Goal: Task Accomplishment & Management: Manage account settings

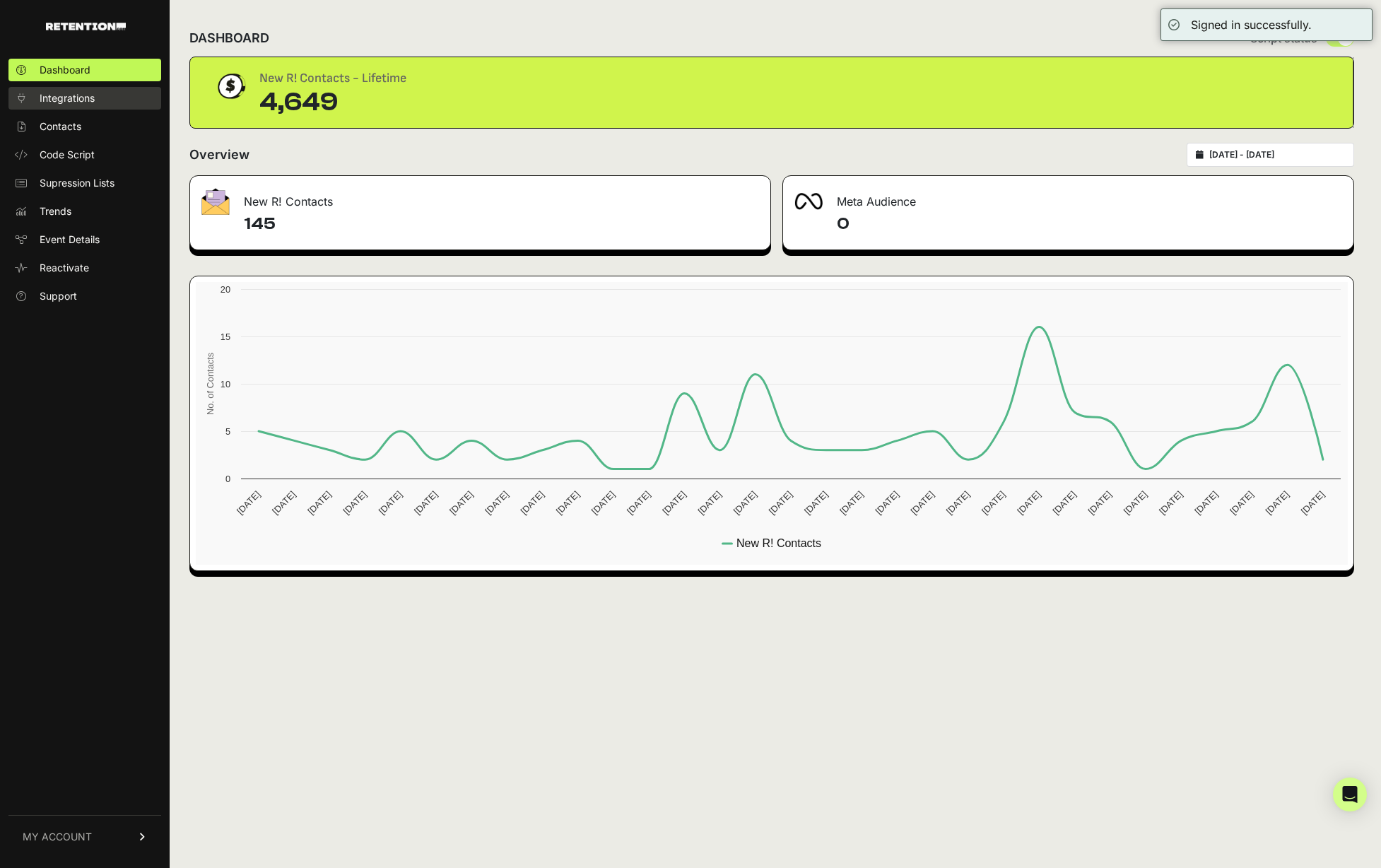
click at [79, 100] on span "Integrations" at bounding box center [66, 98] width 55 height 14
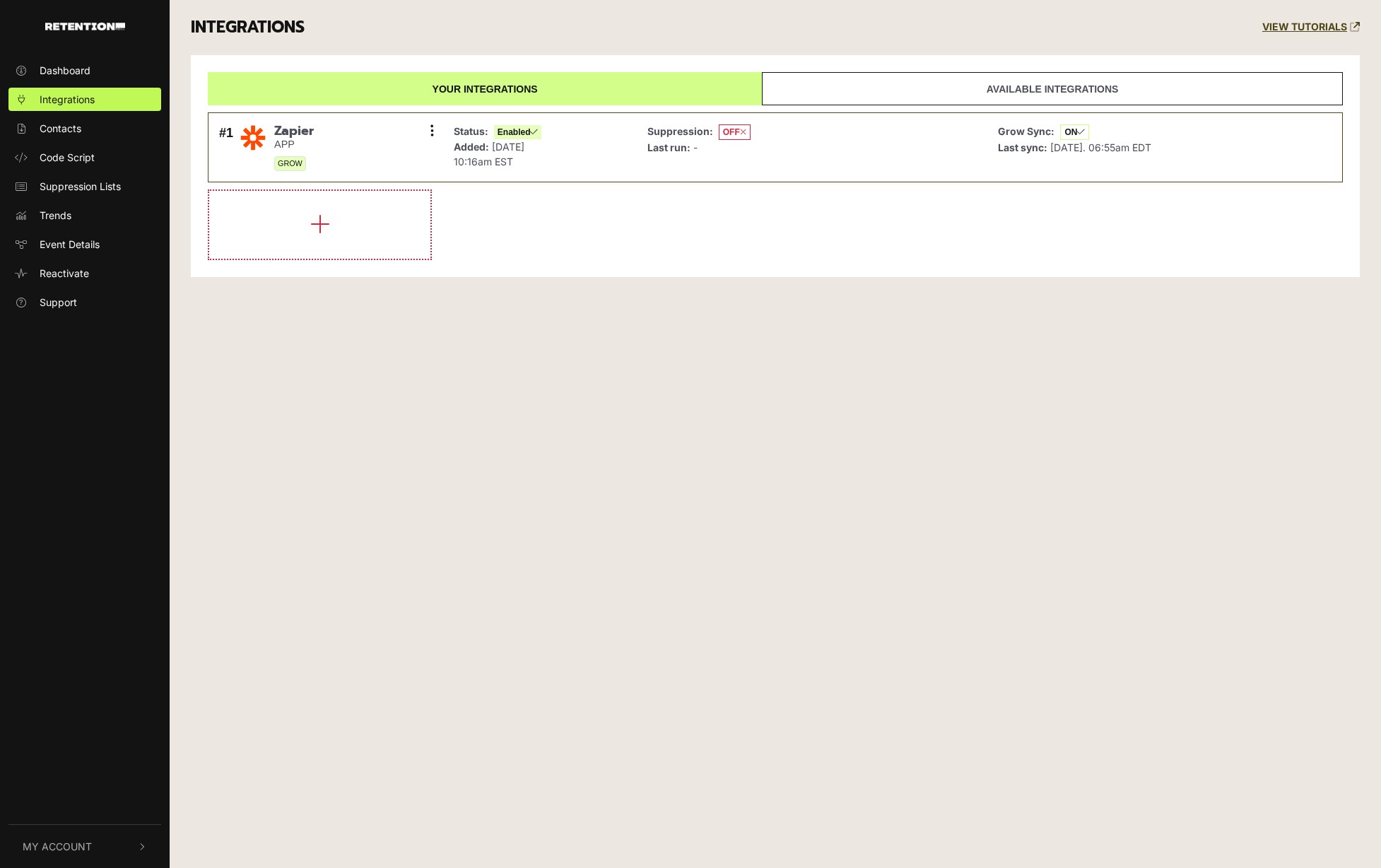
click at [74, 158] on span "Code Script" at bounding box center [66, 157] width 55 height 15
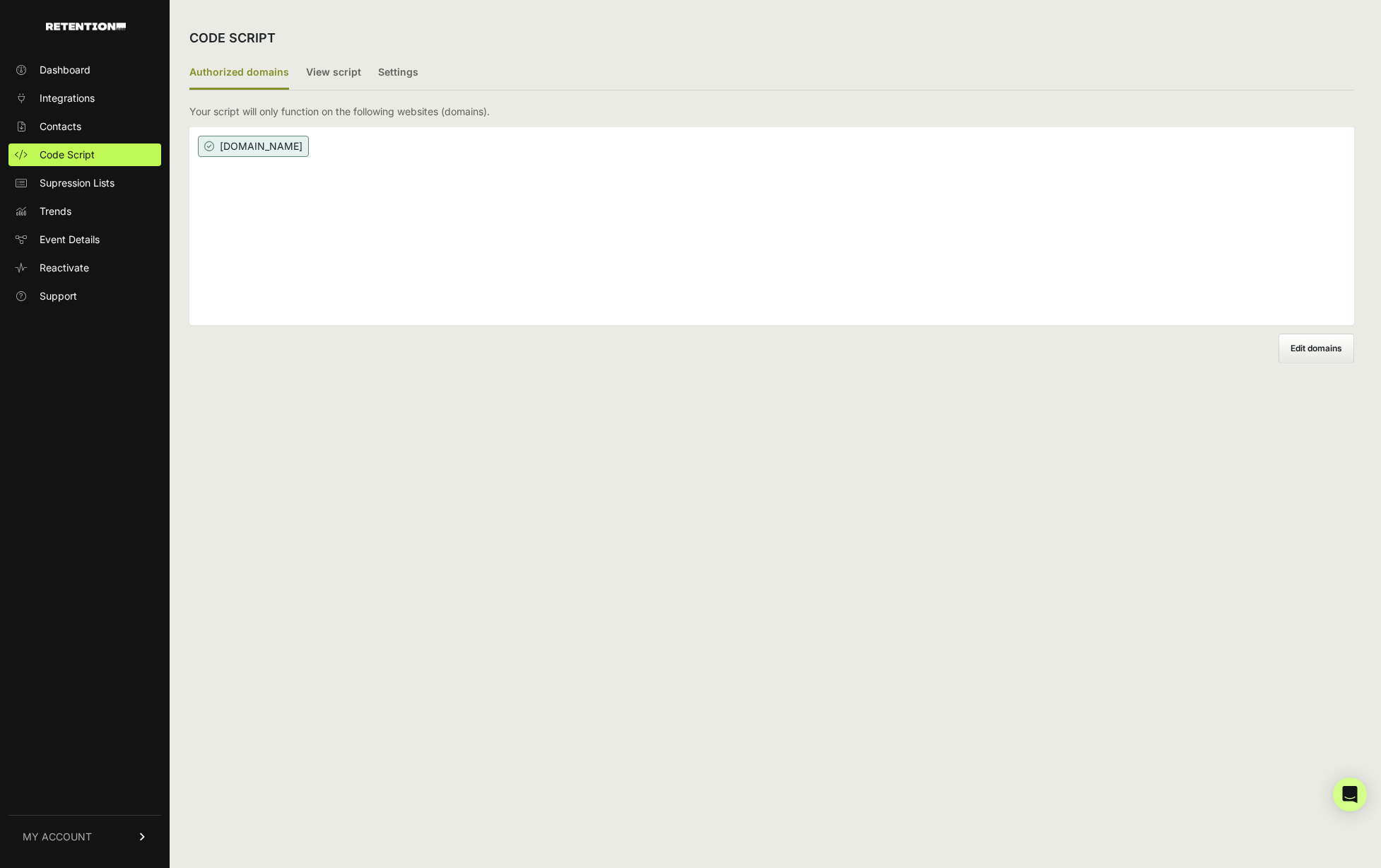
click at [65, 839] on span "MY ACCOUNT" at bounding box center [57, 837] width 69 height 14
click at [235, 147] on span "constitutionwealth.com" at bounding box center [253, 147] width 111 height 21
click at [338, 79] on label "View script" at bounding box center [333, 73] width 55 height 33
click at [0, 0] on input "View script" at bounding box center [0, 0] width 0 height 0
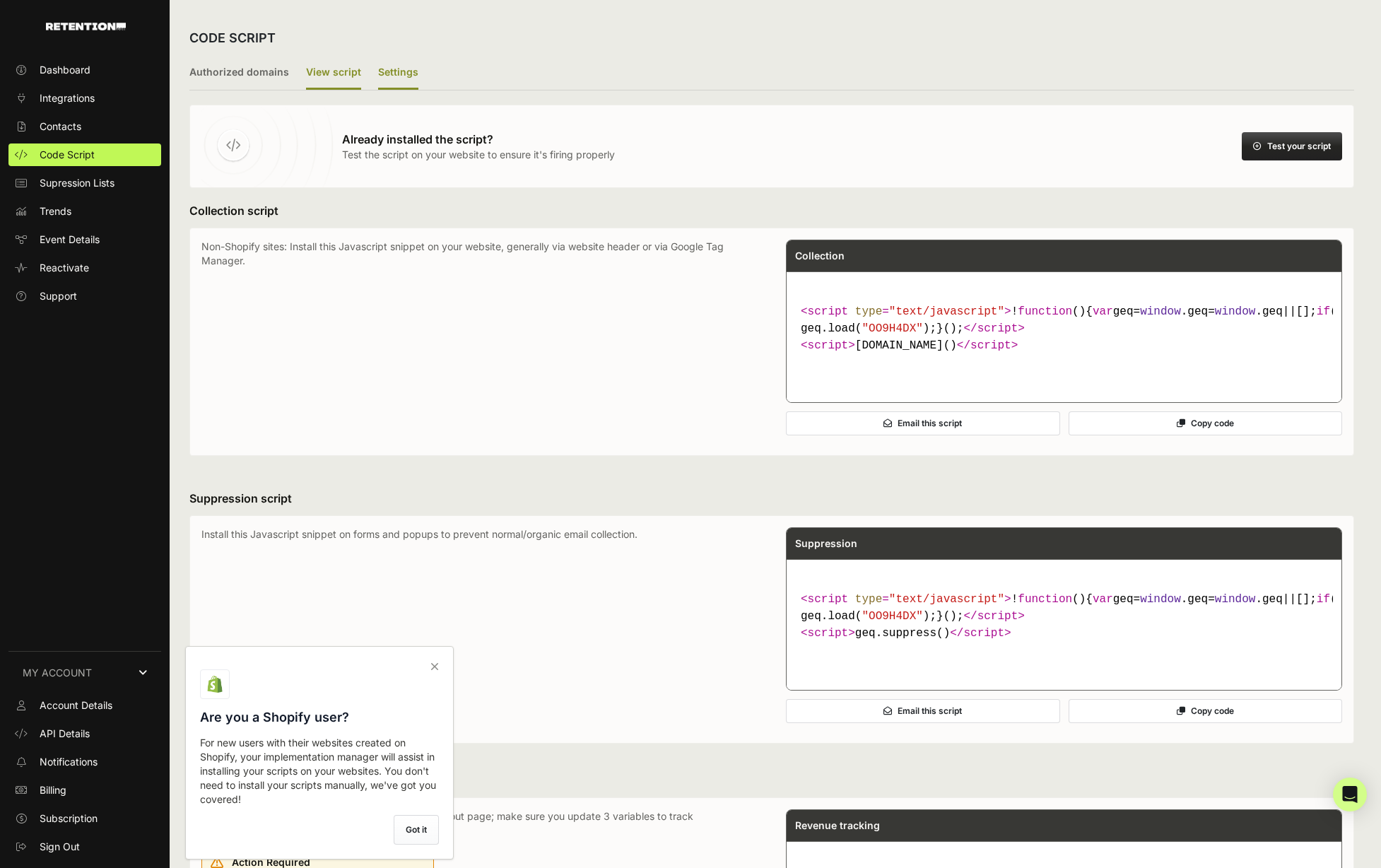
click at [396, 69] on label "Settings" at bounding box center [398, 73] width 40 height 33
click at [0, 0] on input "Settings" at bounding box center [0, 0] width 0 height 0
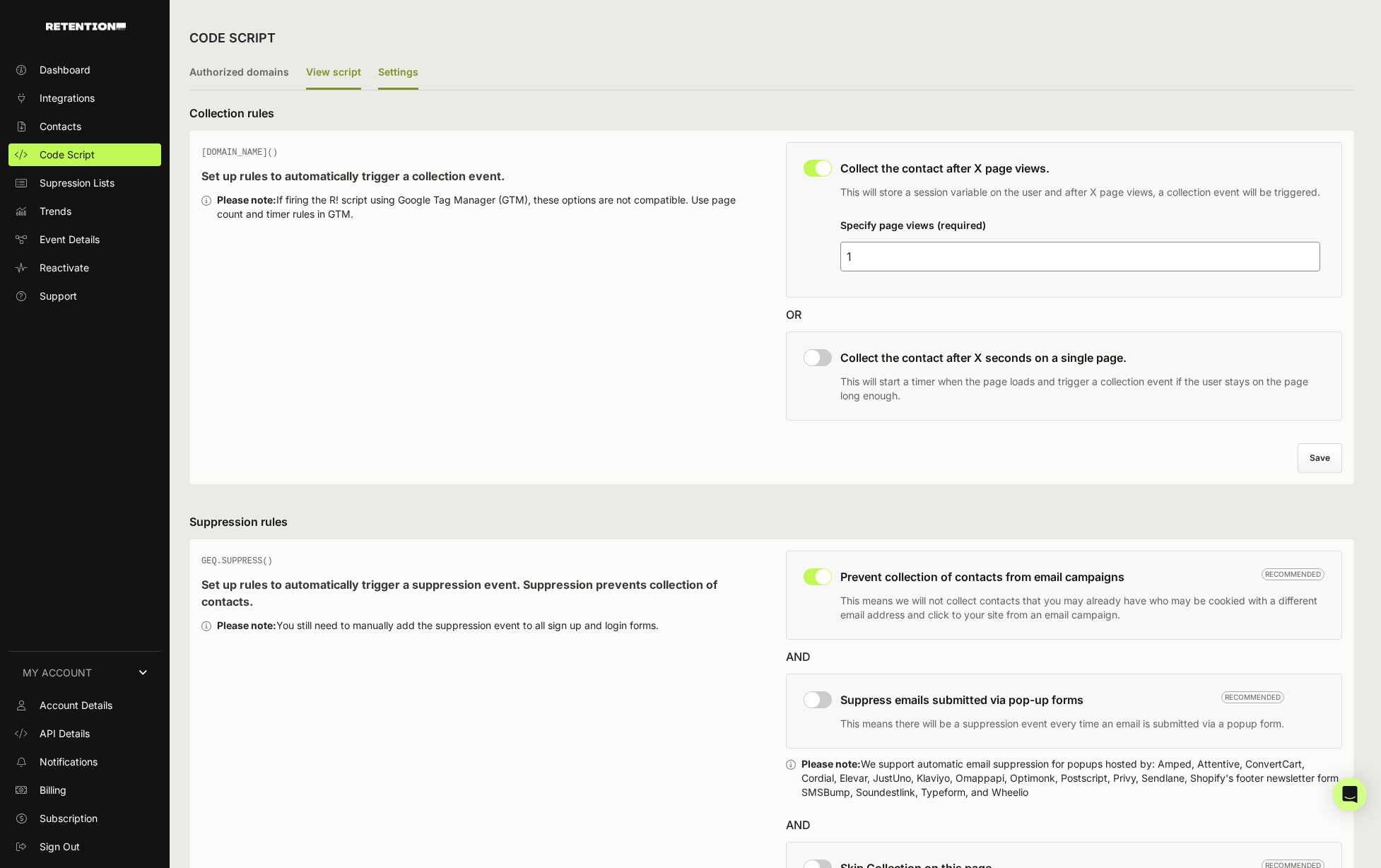
click at [347, 76] on label "View script" at bounding box center [333, 73] width 55 height 33
click at [0, 0] on input "View script" at bounding box center [0, 0] width 0 height 0
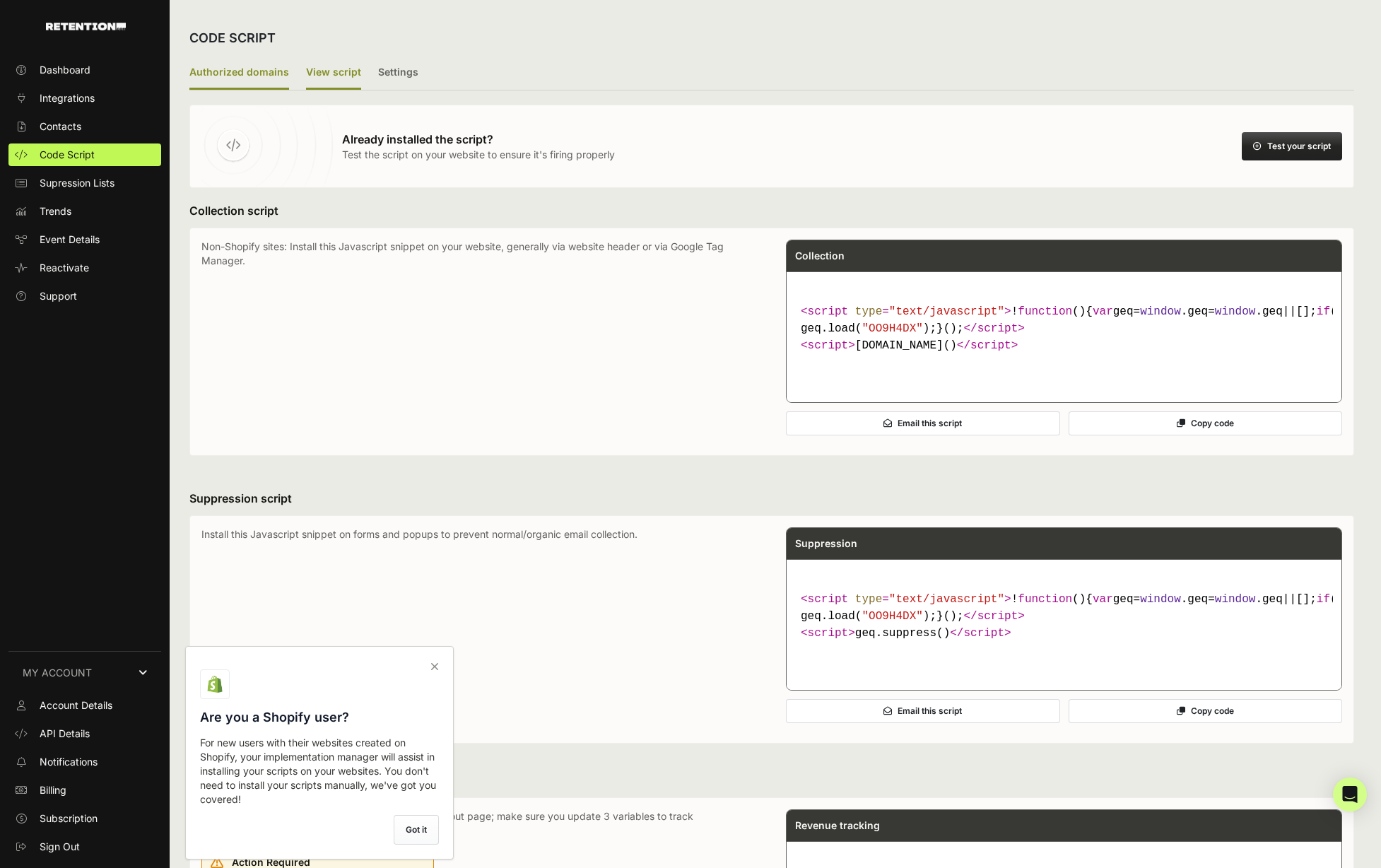
click at [214, 65] on label "Authorized domains" at bounding box center [239, 73] width 99 height 33
click at [0, 0] on input "Authorized domains" at bounding box center [0, 0] width 0 height 0
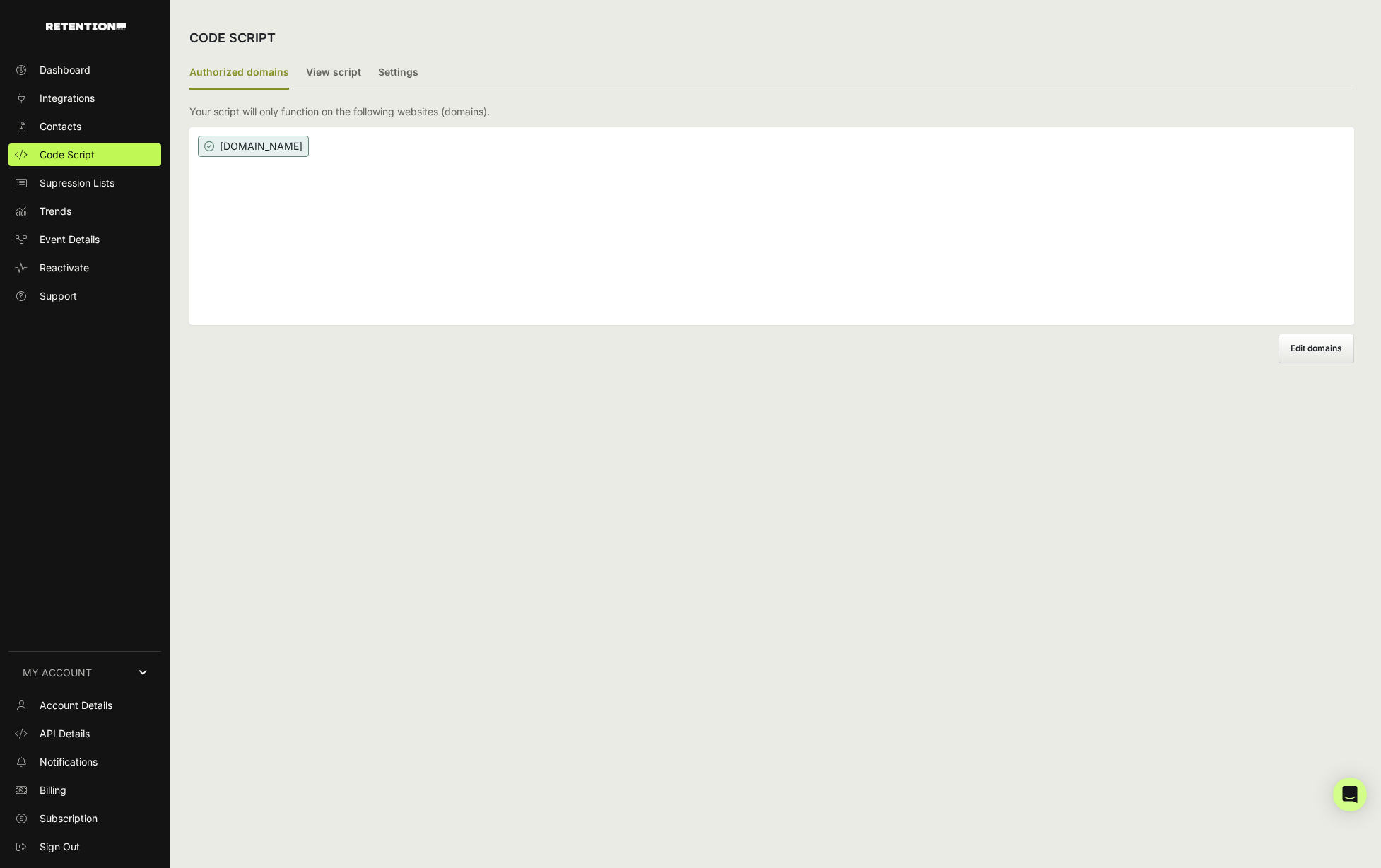
click at [222, 144] on span "constitutionwealth.com" at bounding box center [253, 147] width 111 height 21
drag, startPoint x: 1316, startPoint y: 349, endPoint x: 1304, endPoint y: 348, distance: 12.0
click at [1316, 349] on span "Edit domains" at bounding box center [1316, 348] width 51 height 10
click at [0, 0] on input "Add domain" at bounding box center [0, 0] width 0 height 0
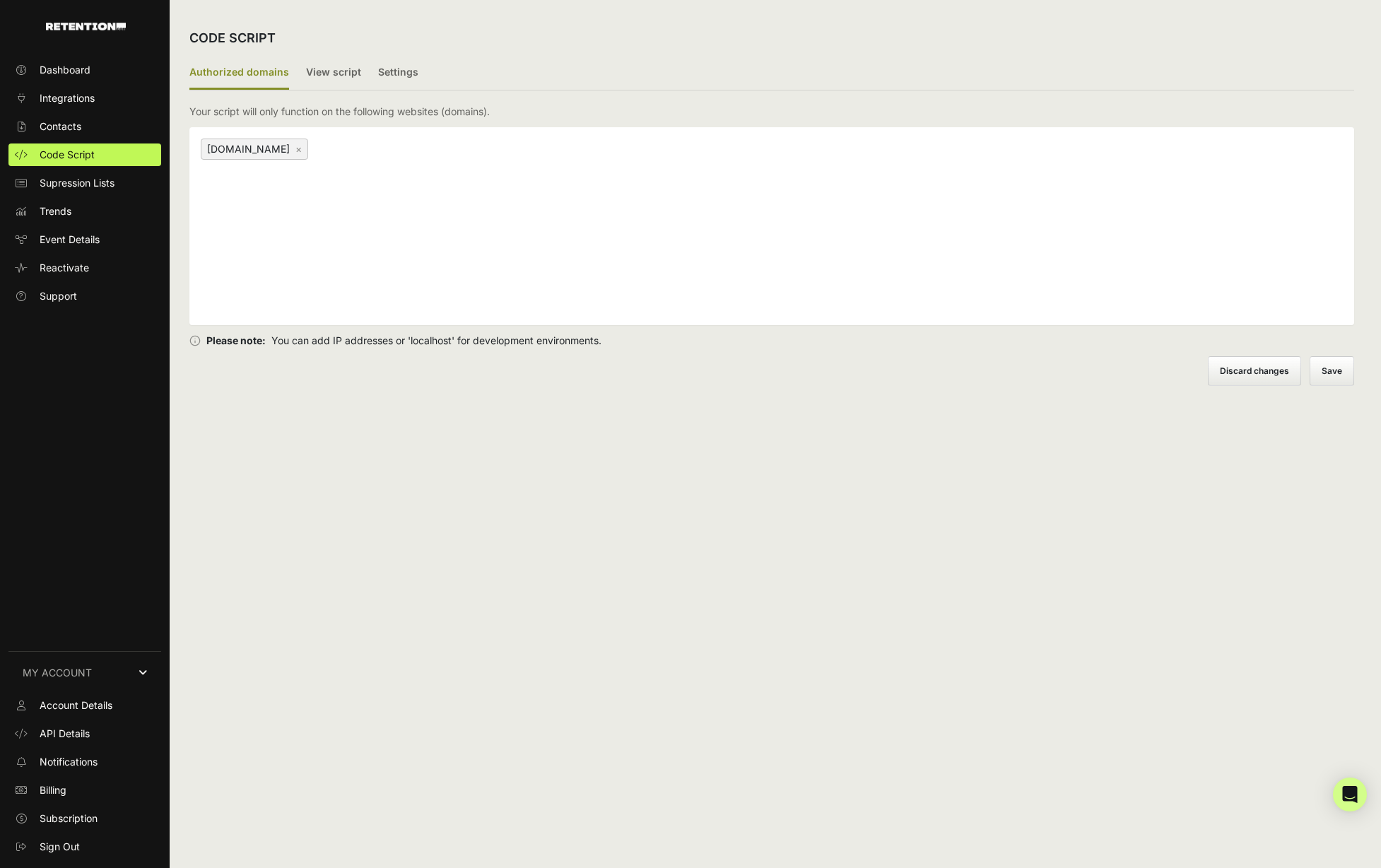
click at [422, 250] on div "constitutionwealth.com ×" at bounding box center [771, 226] width 1165 height 198
click at [457, 166] on div "constitutionwealth.com ×" at bounding box center [771, 226] width 1165 height 198
type input "worthpointeinvest.com"
click at [1337, 382] on button "Save" at bounding box center [1332, 371] width 43 height 28
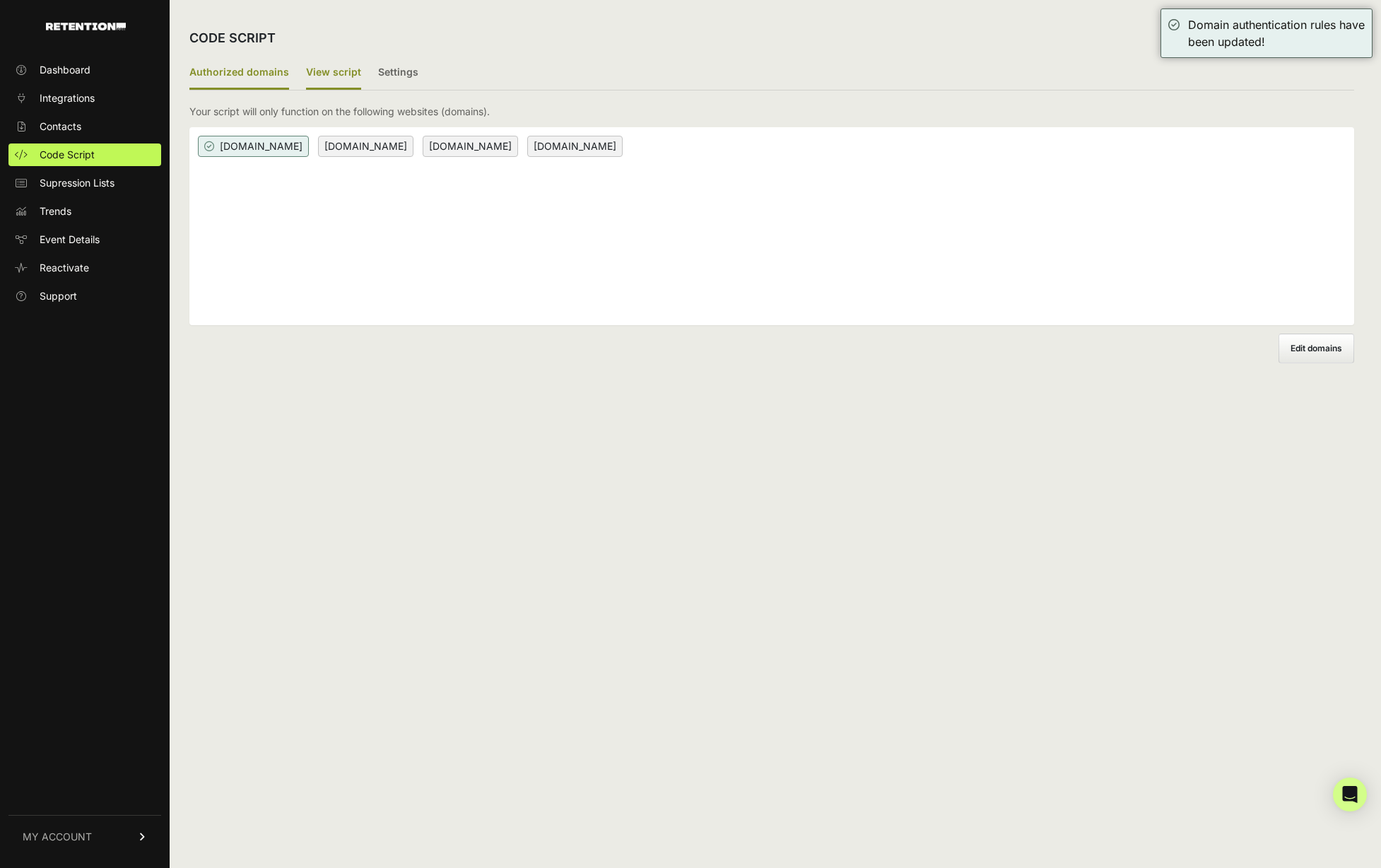
click at [318, 79] on label "View script" at bounding box center [333, 73] width 55 height 33
click at [0, 0] on input "View script" at bounding box center [0, 0] width 0 height 0
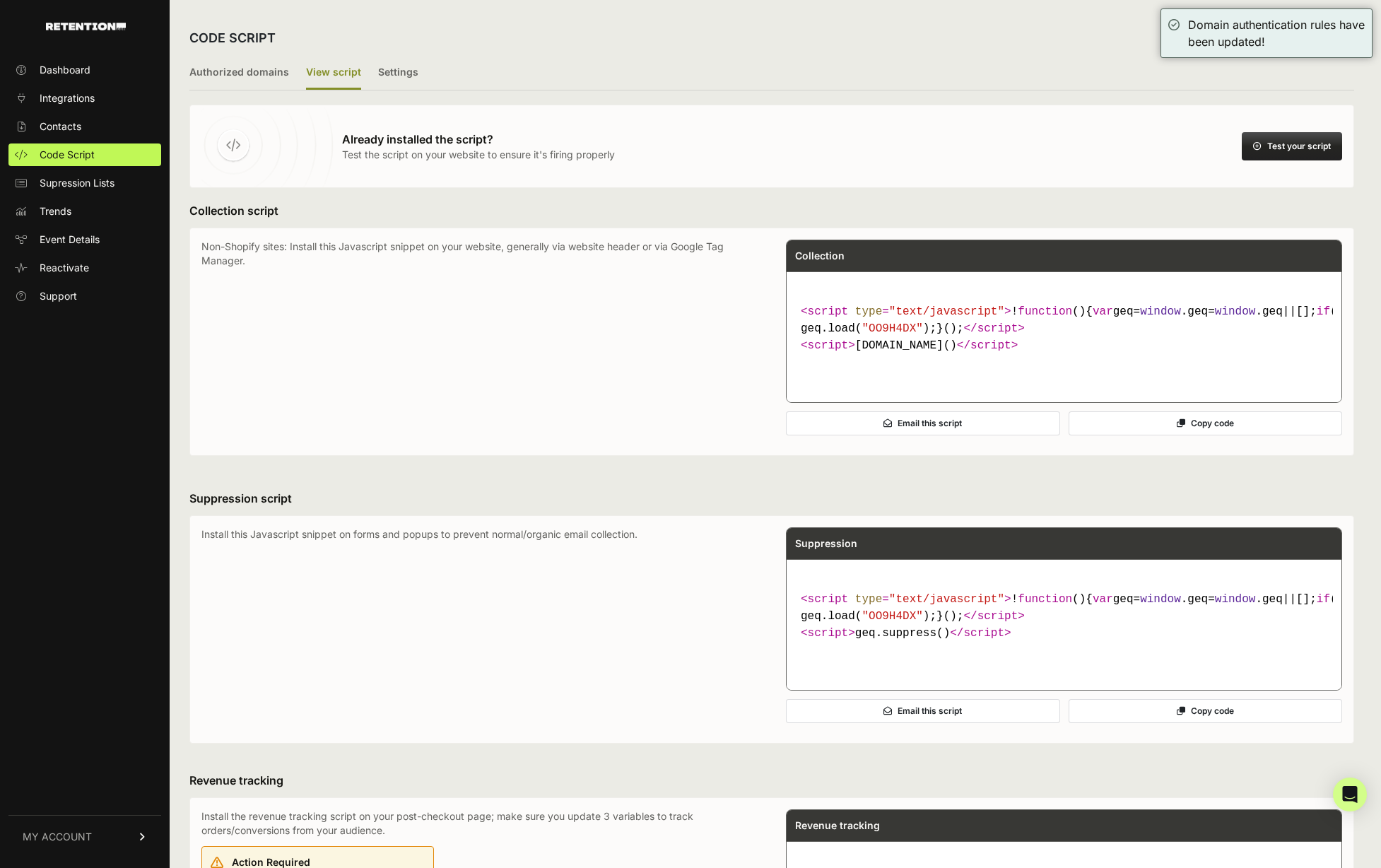
click at [373, 73] on ul "Authorized domains View script Settings" at bounding box center [771, 73] width 1165 height 34
click at [400, 72] on label "Settings" at bounding box center [398, 73] width 40 height 33
click at [0, 0] on input "Settings" at bounding box center [0, 0] width 0 height 0
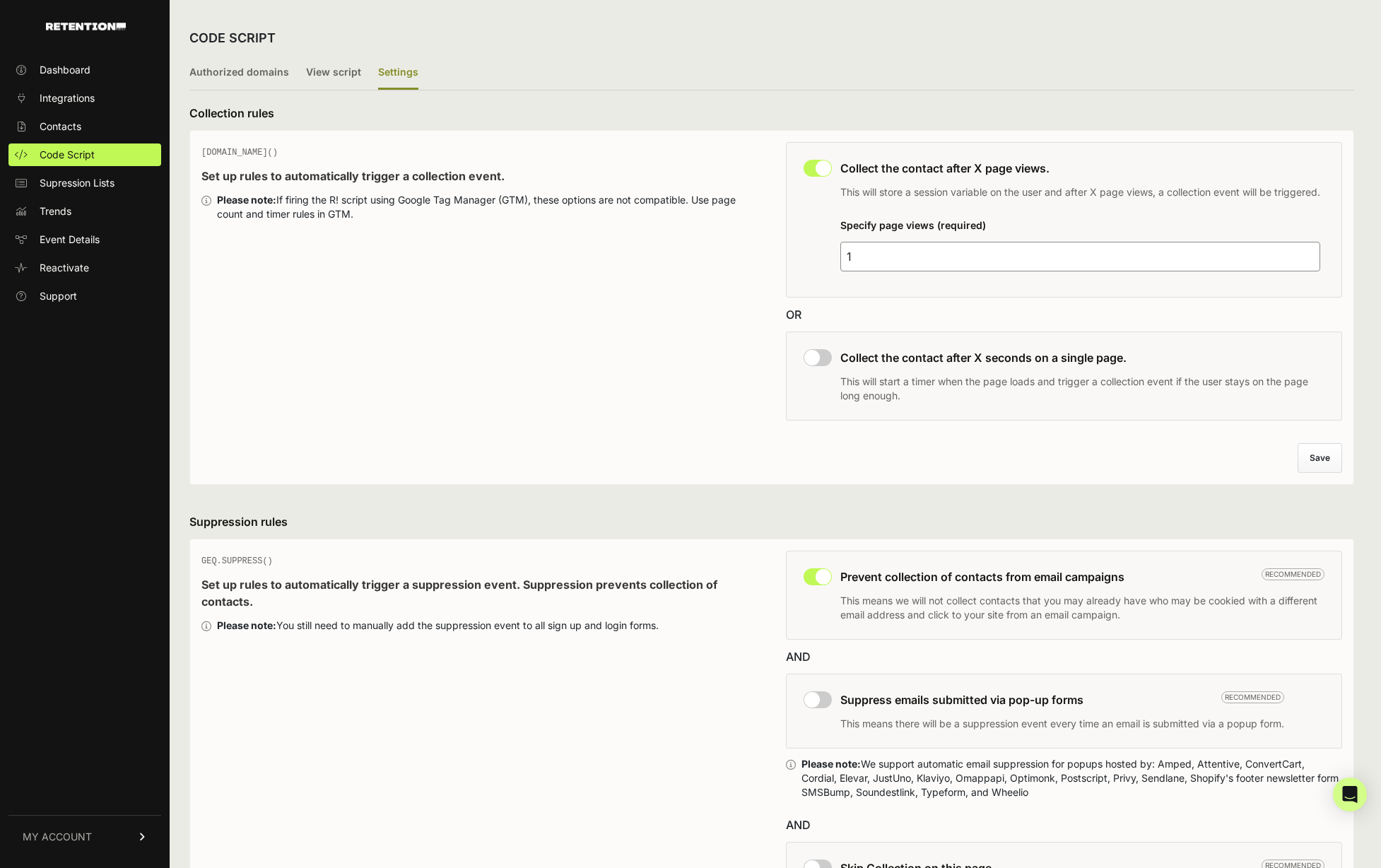
click at [140, 839] on icon at bounding box center [142, 837] width 10 height 9
click at [46, 839] on span "Sign Out" at bounding box center [59, 846] width 40 height 14
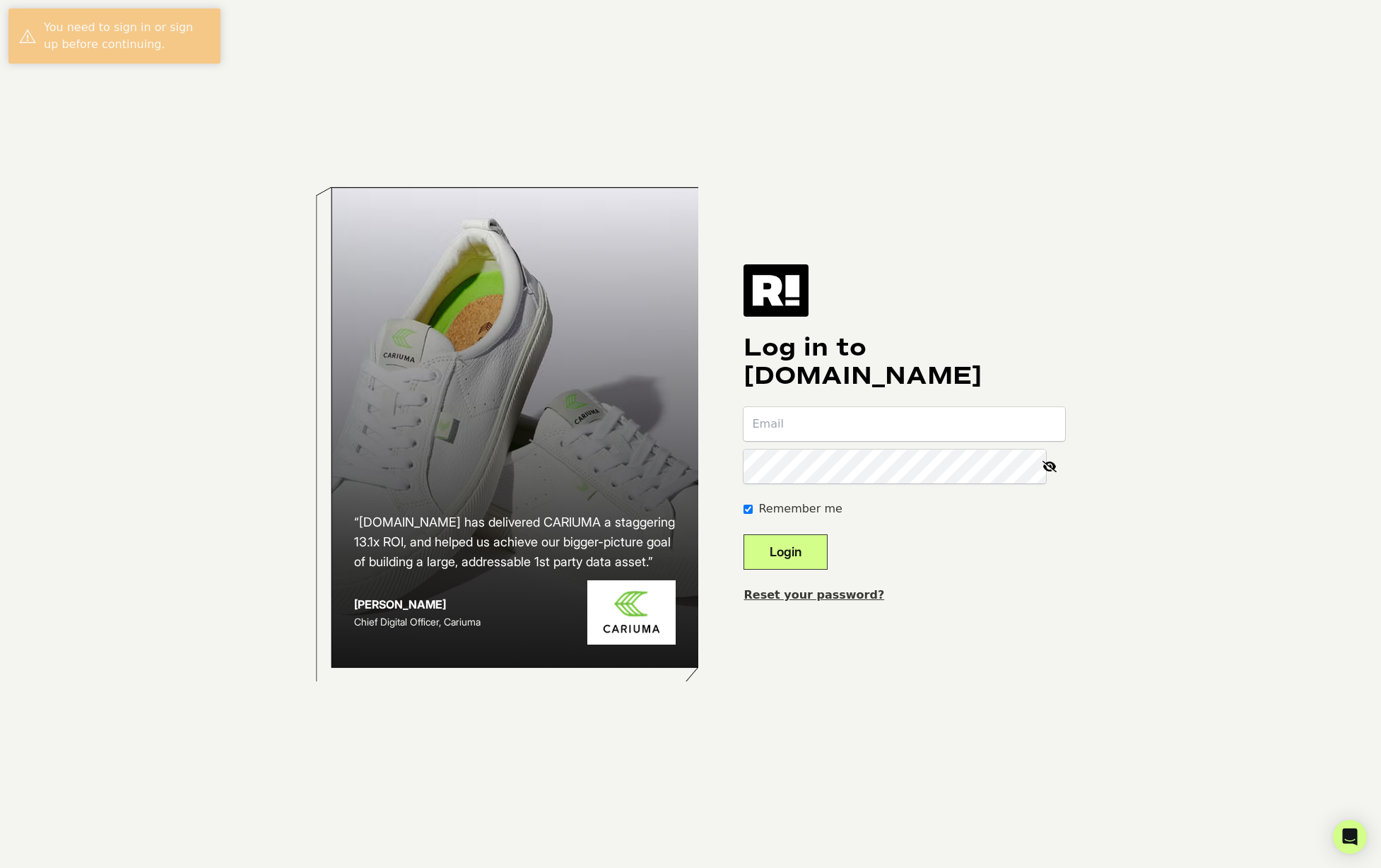
type input "[PERSON_NAME][EMAIL_ADDRESS][DOMAIN_NAME]"
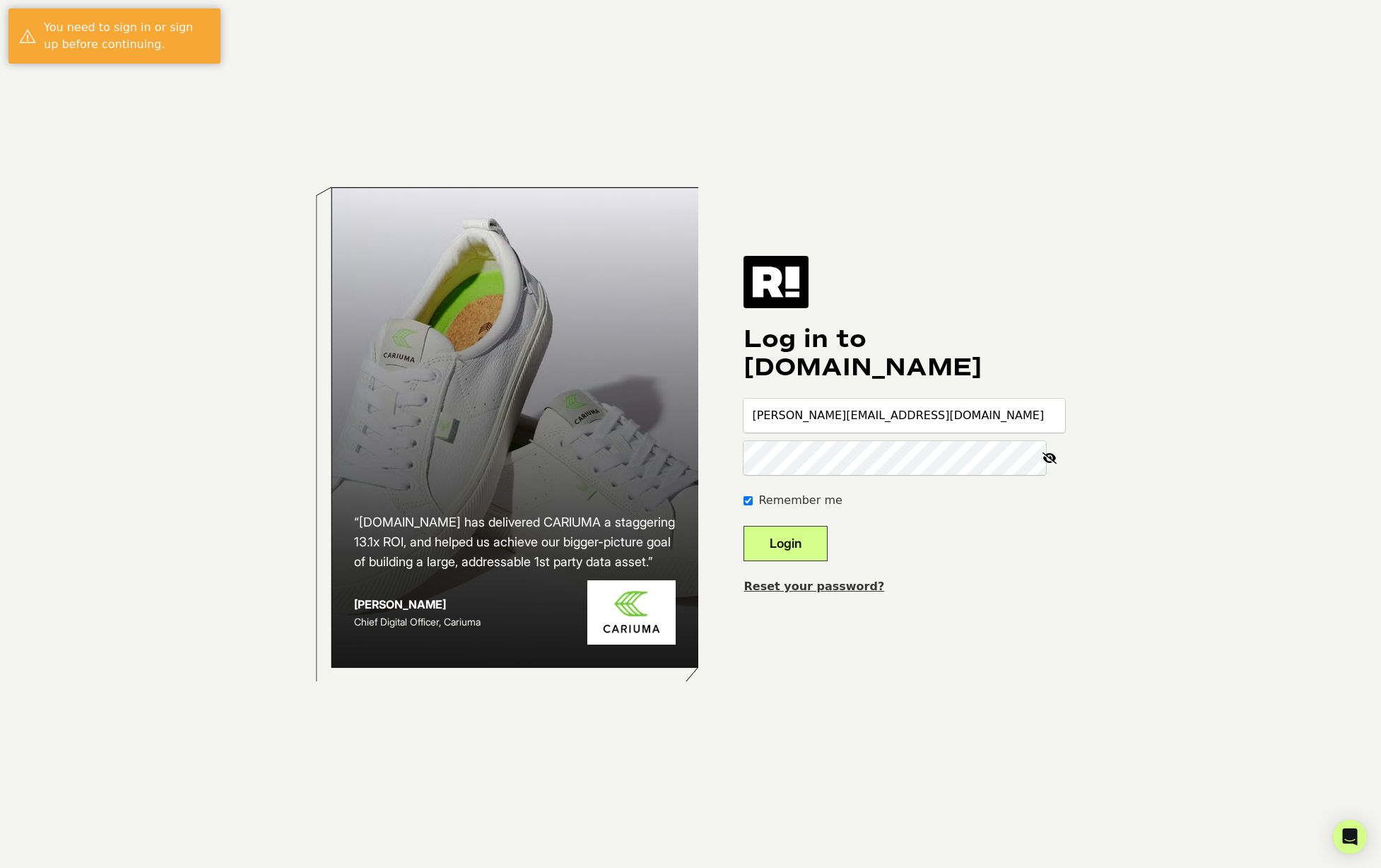
click at [874, 421] on input "[PERSON_NAME][EMAIL_ADDRESS][DOMAIN_NAME]" at bounding box center [904, 415] width 322 height 34
drag, startPoint x: 728, startPoint y: 702, endPoint x: 734, endPoint y: 694, distance: 10.0
click at [729, 702] on div "“Retention.com has delivered CARIUMA a staggering 13.1x ROI, and helped us achi…" at bounding box center [690, 434] width 805 height 868
click at [800, 543] on button "Login" at bounding box center [785, 543] width 84 height 36
